Goal: Find specific page/section: Find specific page/section

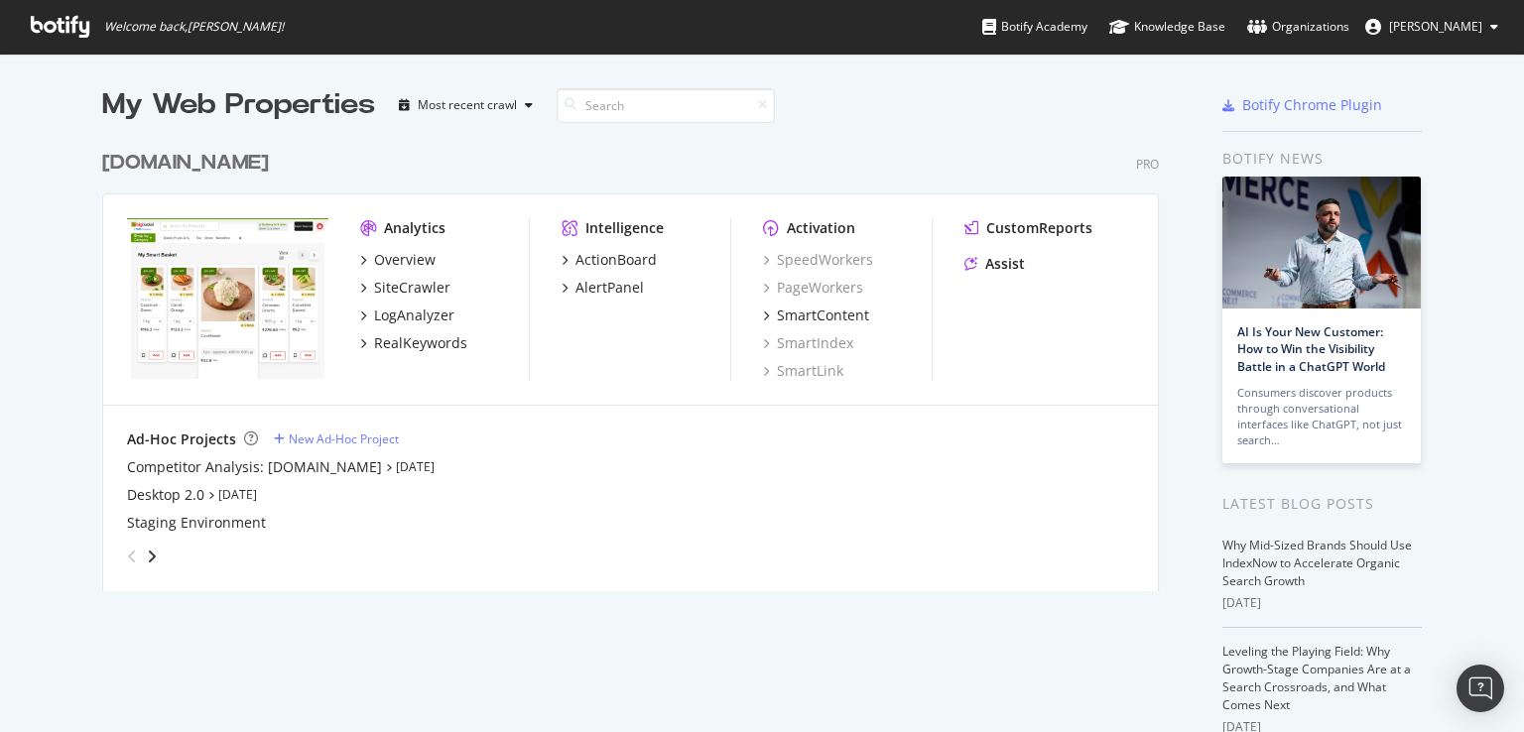
scroll to position [717, 1494]
click at [419, 313] on div "LogAnalyzer" at bounding box center [414, 316] width 80 height 20
